Goal: Task Accomplishment & Management: Use online tool/utility

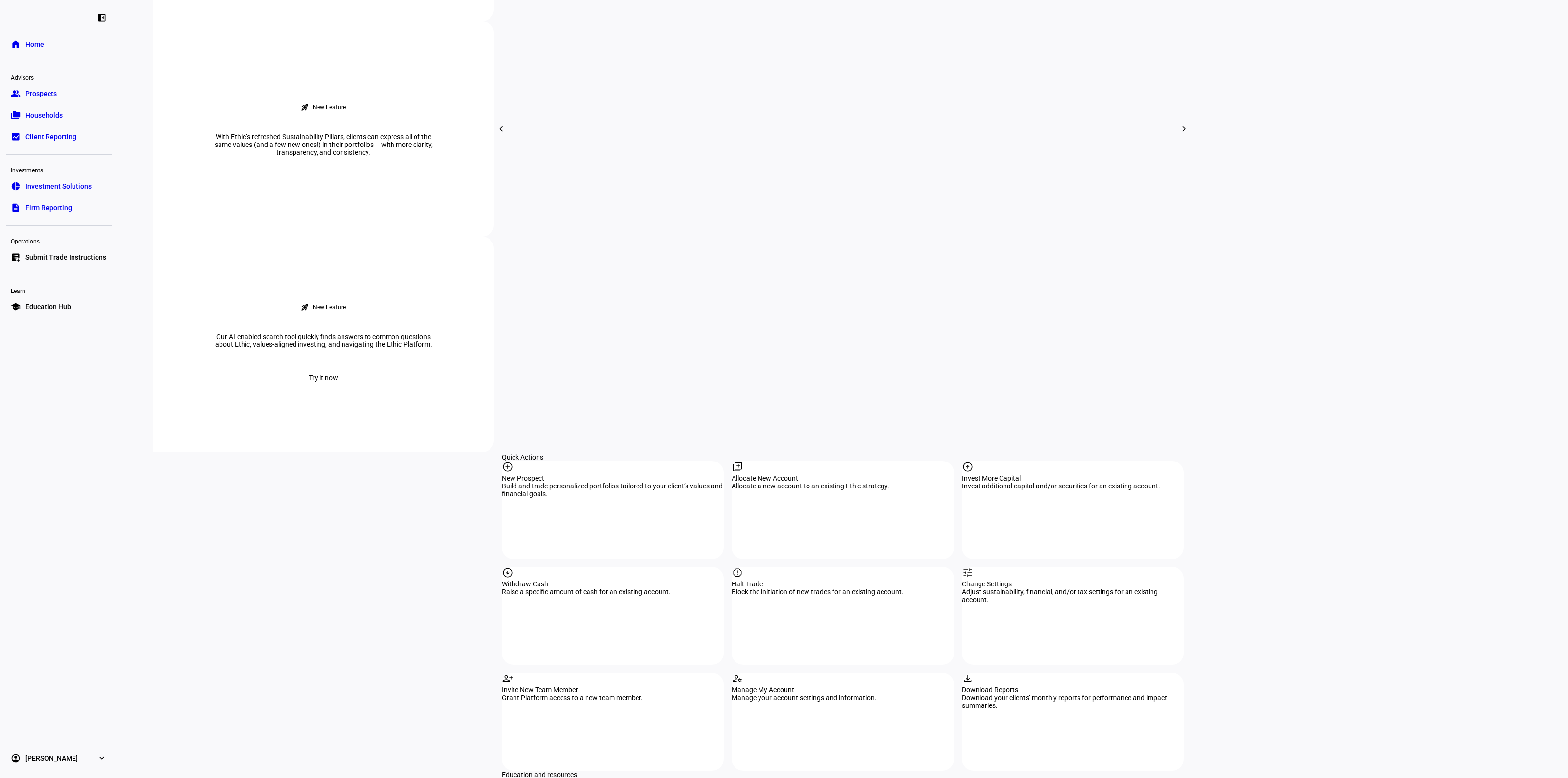
scroll to position [673, 0]
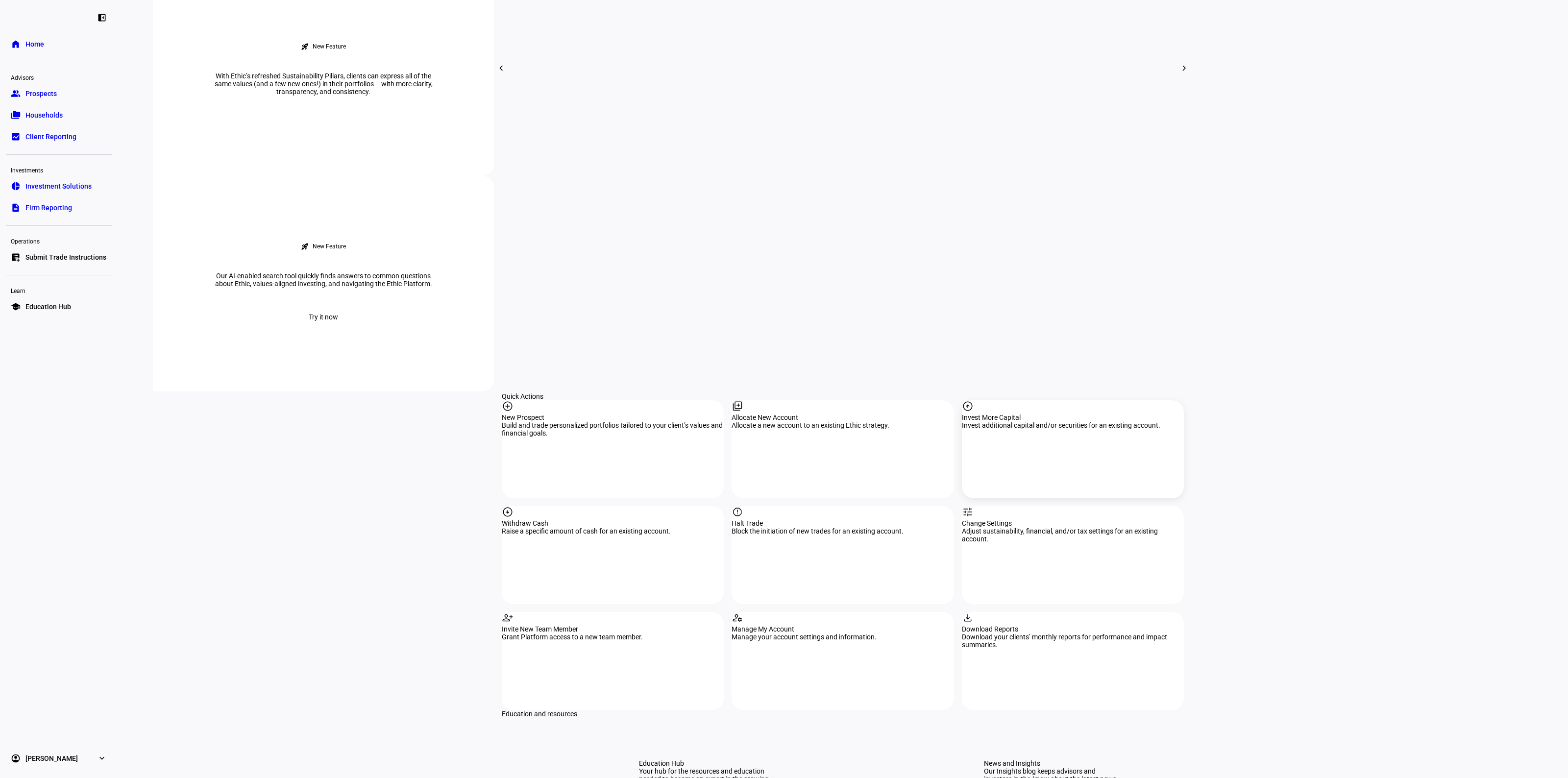
click at [1039, 421] on div "Invest additional capital and/or securities for an existing account." at bounding box center [1072, 425] width 222 height 8
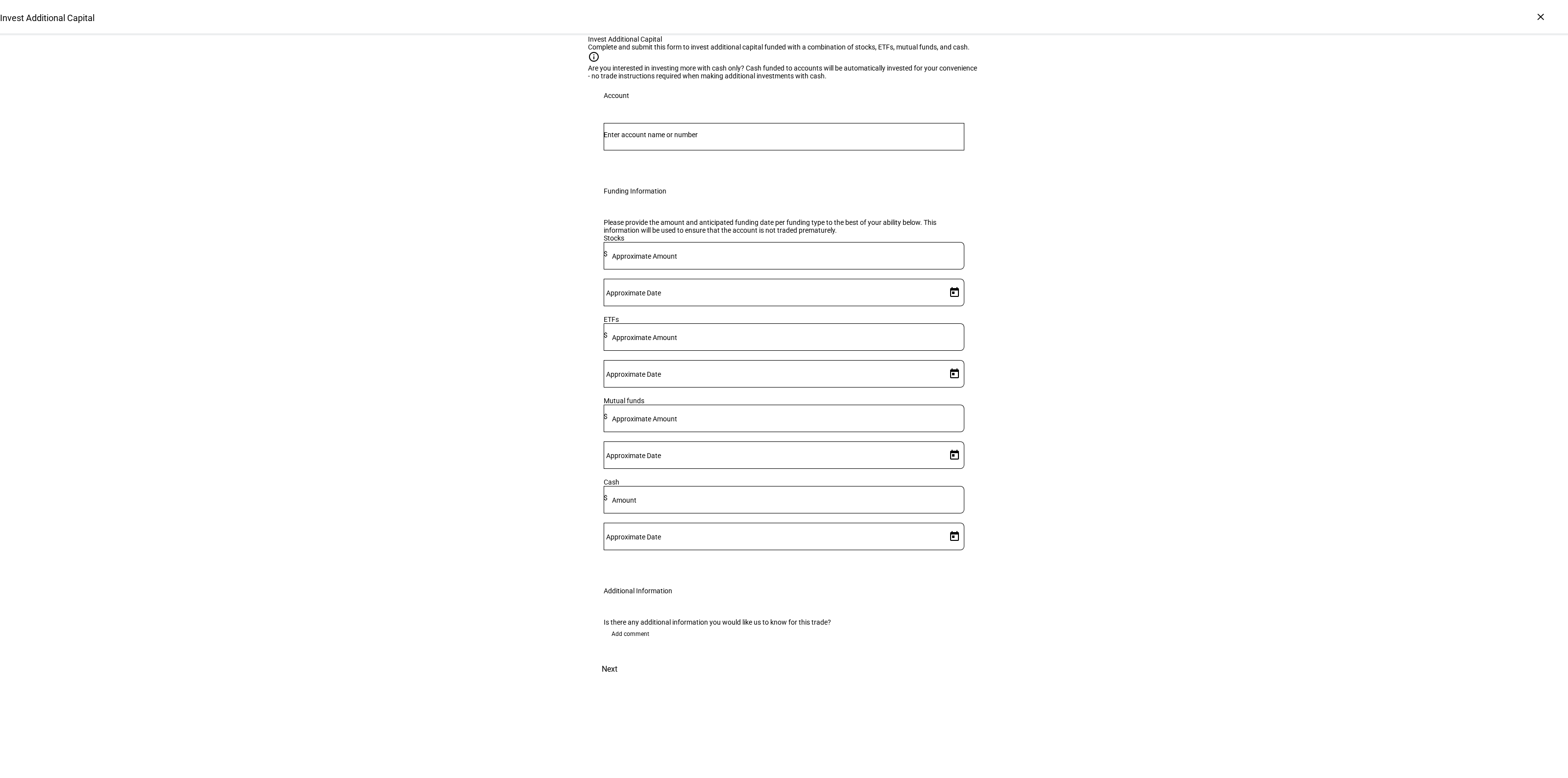
click at [653, 139] on input "Number" at bounding box center [784, 135] width 361 height 8
type input "[PERSON_NAME]"
click at [654, 361] on span "[PERSON_NAME] [PERSON_NAME]" at bounding box center [674, 362] width 119 height 12
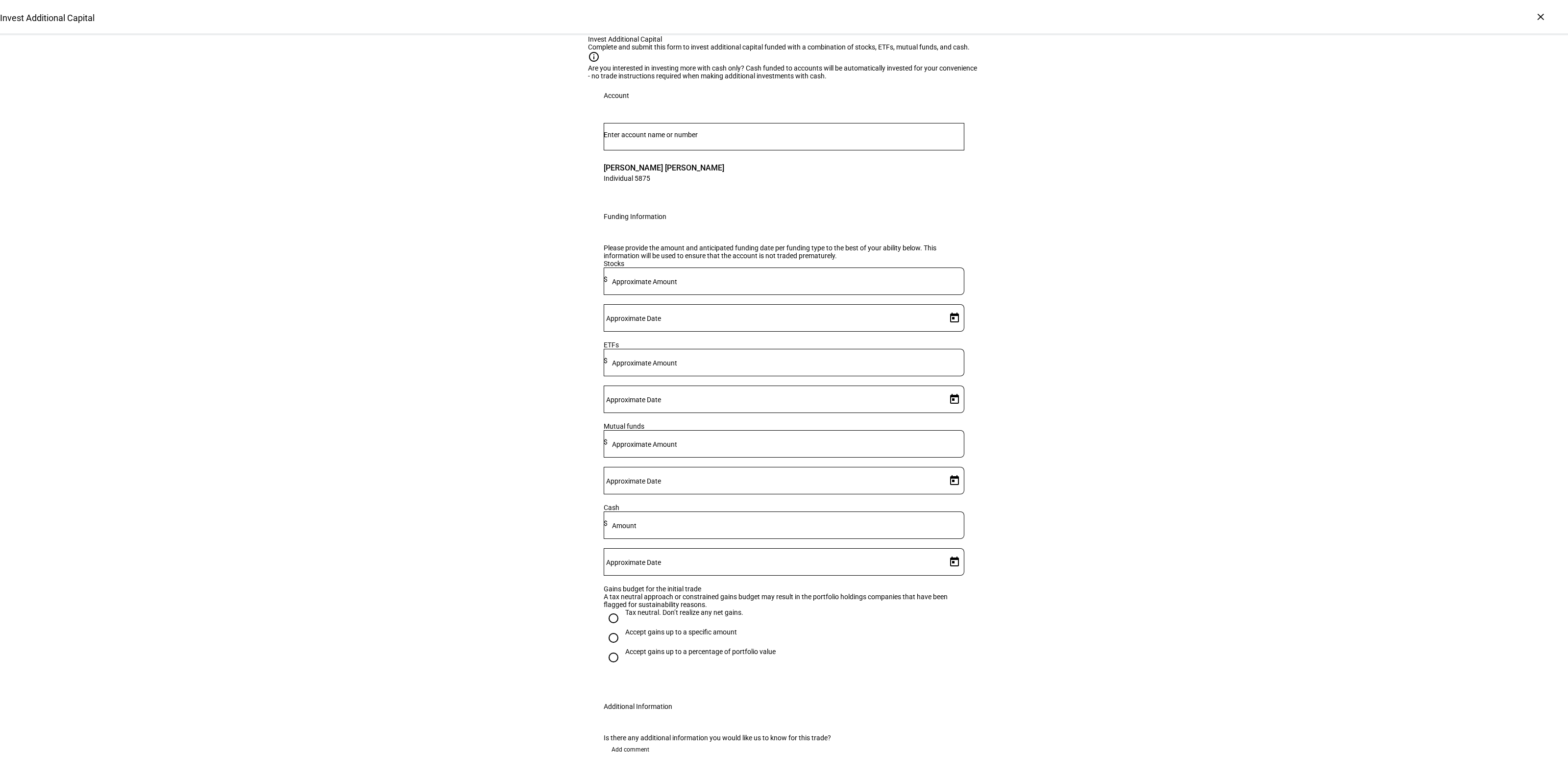
click at [677, 285] on mat-label "Approximate Amount" at bounding box center [644, 282] width 66 height 8
type input "10,000"
click at [949, 330] on span "Open calendar" at bounding box center [954, 317] width 23 height 23
click at [906, 517] on span "1" at bounding box center [907, 513] width 17 height 17
type input "[DATE]"
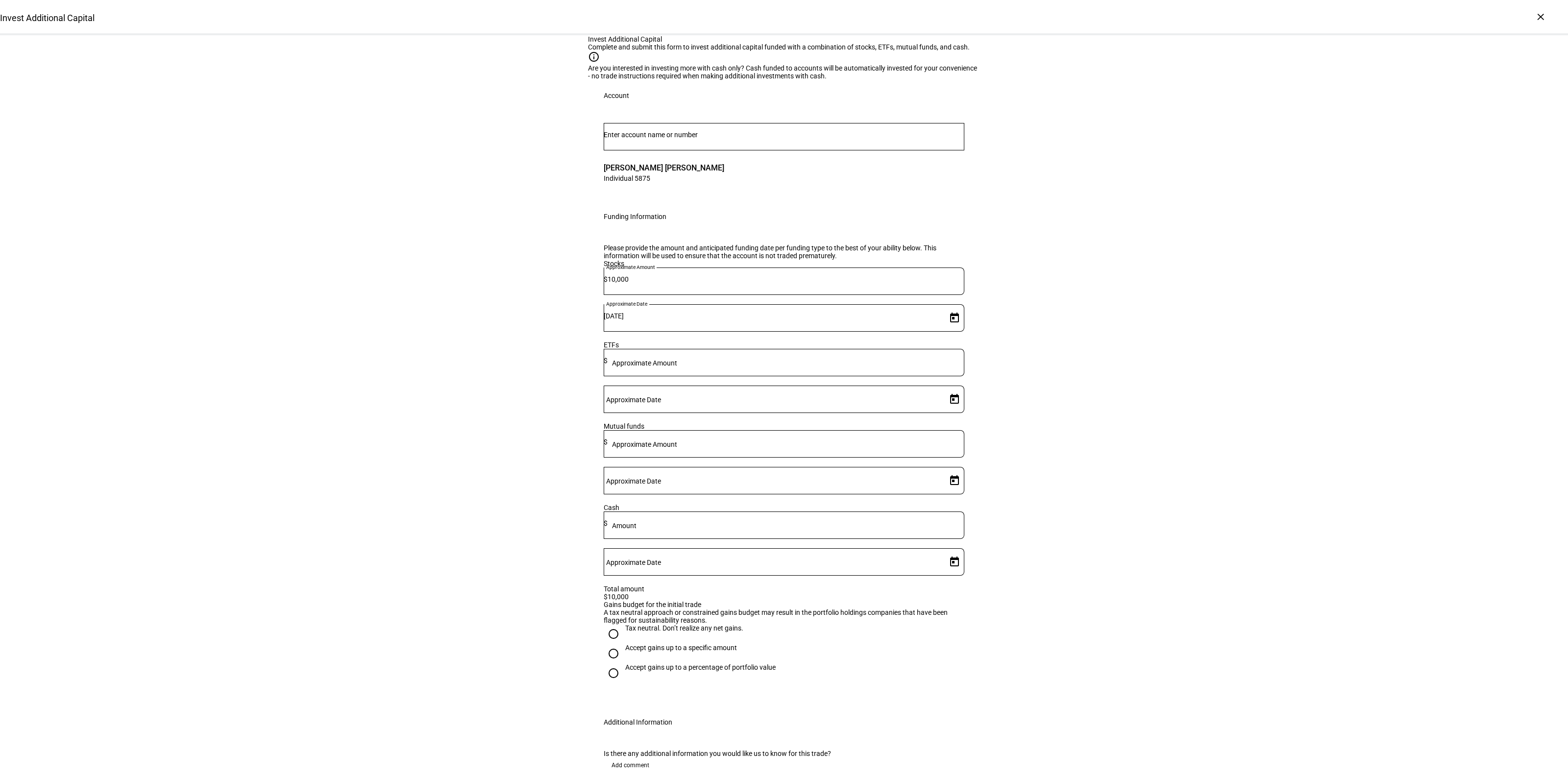
click at [697, 641] on div "Tax neutral. Don’t realize any net gains." at bounding box center [684, 632] width 118 height 17
click at [623, 643] on input "Tax neutral. Don’t realize any net gains." at bounding box center [613, 633] width 19 height 19
radio input "true"
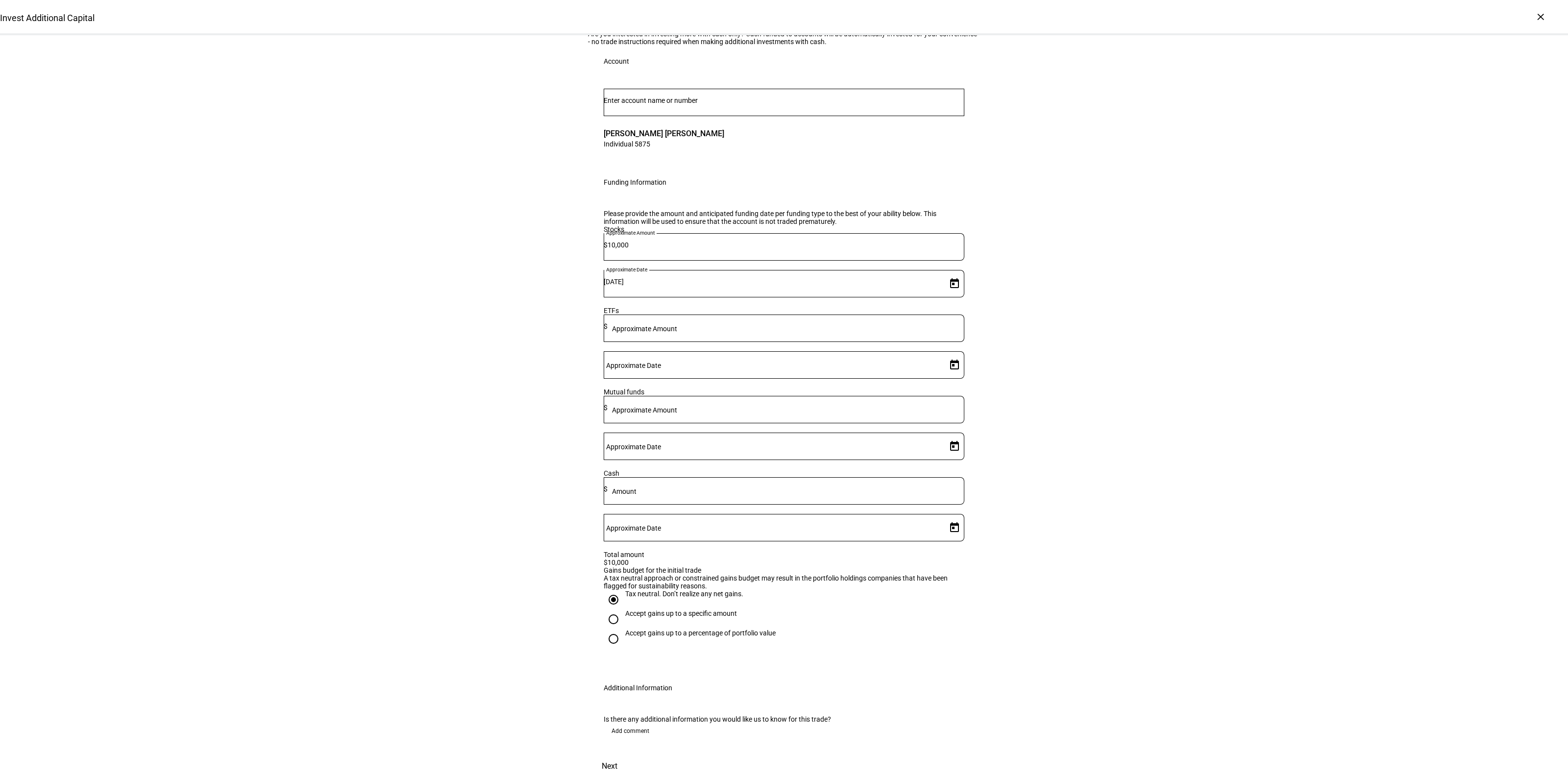
scroll to position [117, 0]
click at [631, 754] on span at bounding box center [609, 765] width 43 height 23
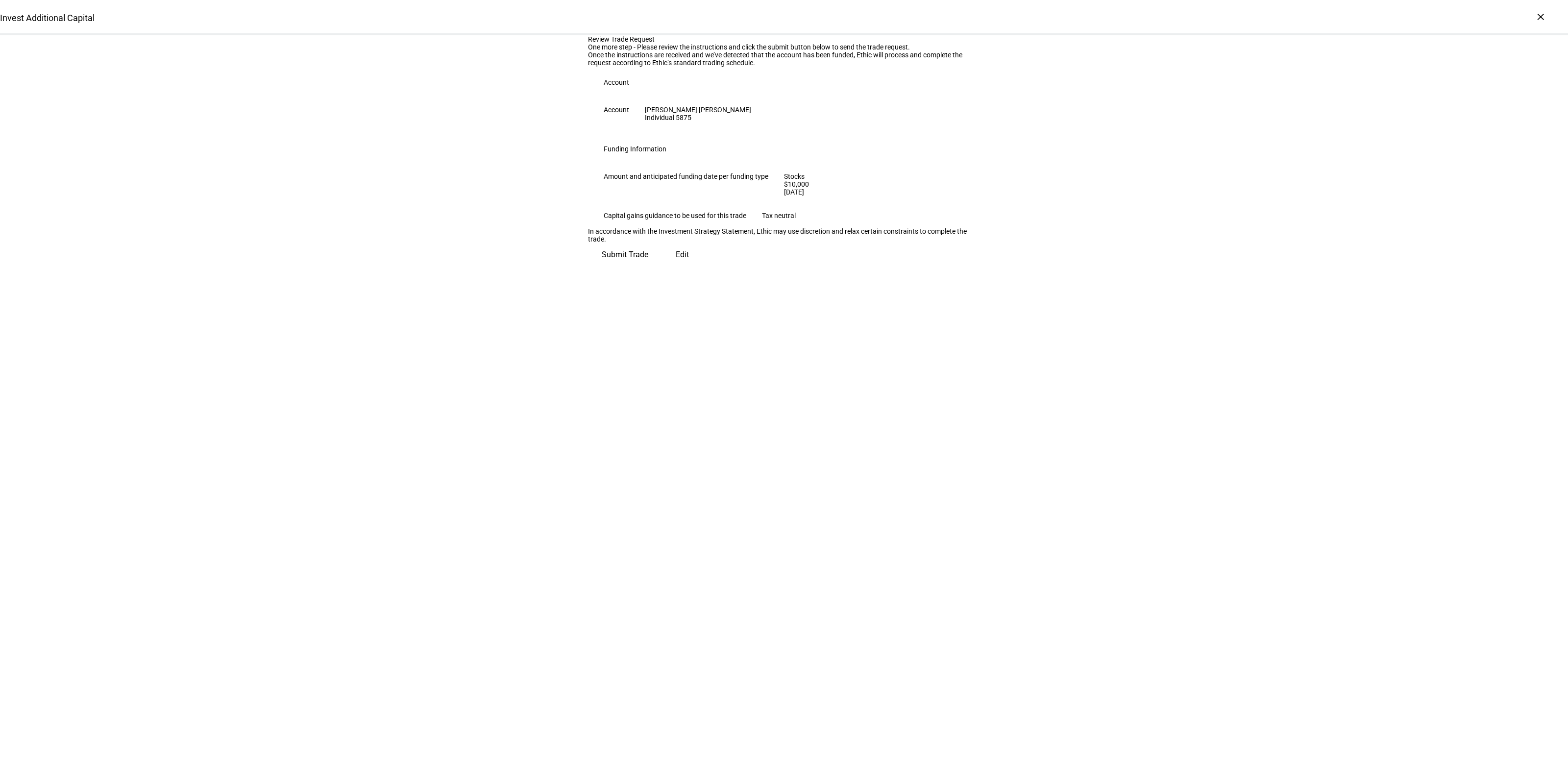
scroll to position [0, 0]
click at [648, 262] on span "Submit Trade" at bounding box center [625, 251] width 46 height 23
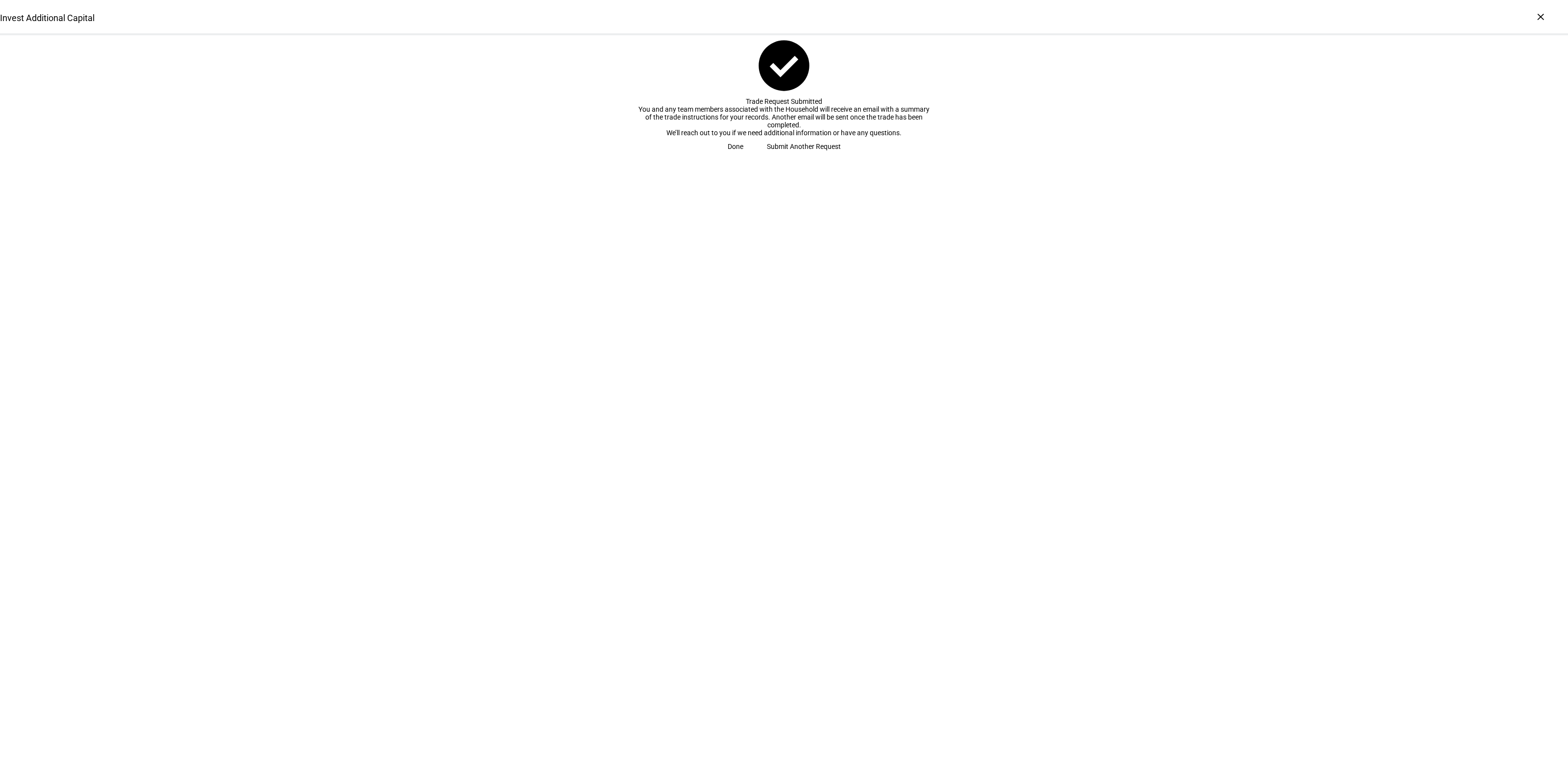
click at [755, 156] on span at bounding box center [735, 147] width 40 height 19
